Goal: Information Seeking & Learning: Learn about a topic

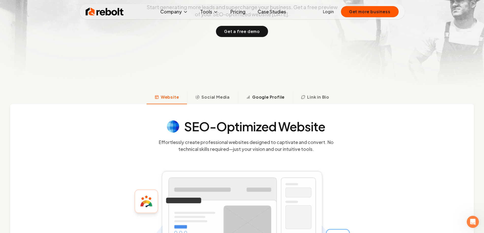
click at [259, 92] on button "Google Profile" at bounding box center [265, 97] width 55 height 13
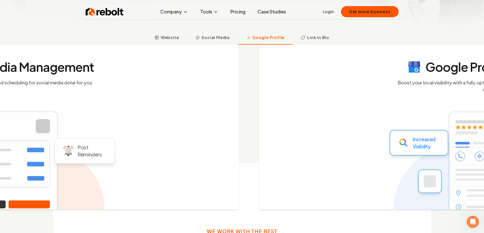
scroll to position [193, 0]
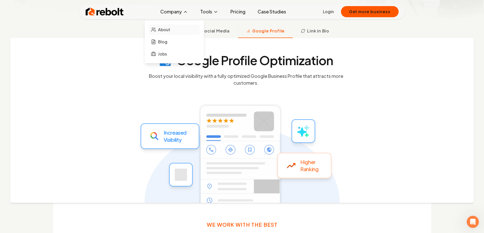
click at [167, 29] on span "About" at bounding box center [164, 30] width 12 height 6
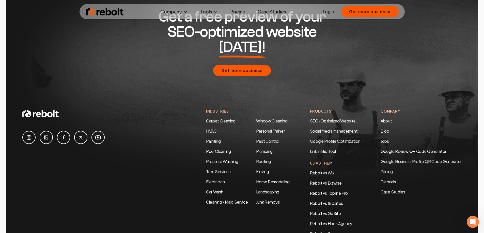
scroll to position [1646, 0]
click at [387, 168] on link "Pricing" at bounding box center [420, 171] width 81 height 6
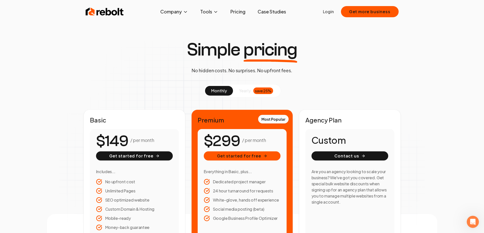
click at [243, 90] on span "yearly" at bounding box center [245, 91] width 12 height 6
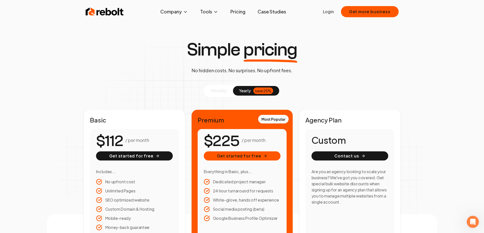
click at [217, 91] on span "monthly" at bounding box center [219, 90] width 16 height 5
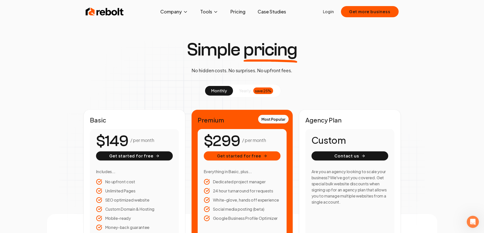
click at [239, 89] on span "yearly" at bounding box center [245, 91] width 12 height 6
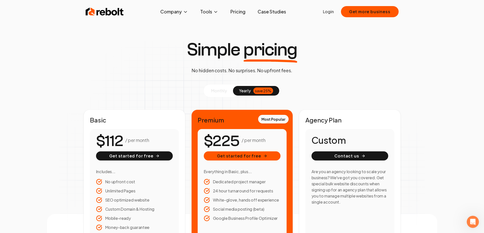
click at [227, 89] on button "monthly" at bounding box center [219, 91] width 28 height 10
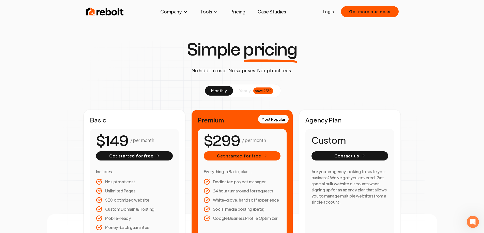
click at [245, 89] on span "yearly" at bounding box center [245, 91] width 12 height 6
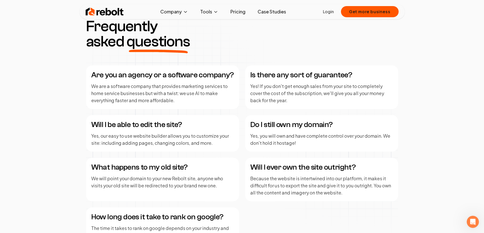
scroll to position [635, 0]
click at [98, 13] on img at bounding box center [105, 12] width 38 height 10
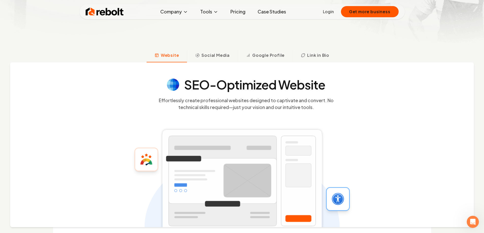
scroll to position [178, 0]
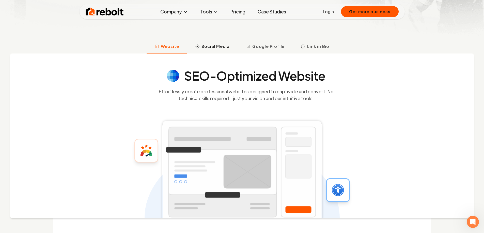
click at [214, 47] on span "Social Media" at bounding box center [215, 46] width 28 height 6
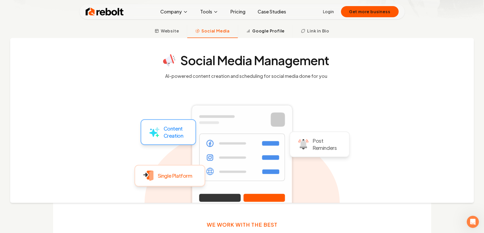
click at [263, 31] on span "Google Profile" at bounding box center [268, 31] width 32 height 6
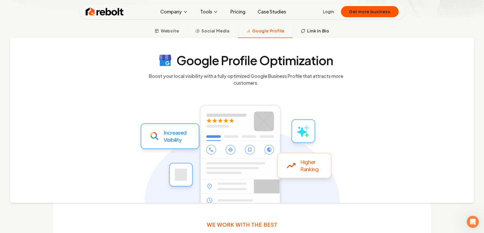
click at [324, 30] on span "Link in Bio" at bounding box center [318, 31] width 22 height 6
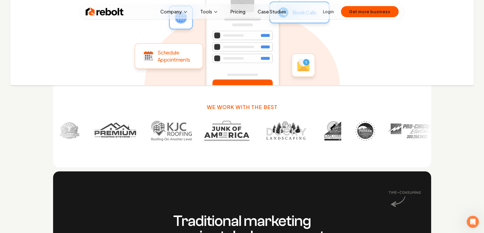
scroll to position [320, 0]
